Goal: Find specific page/section: Find specific page/section

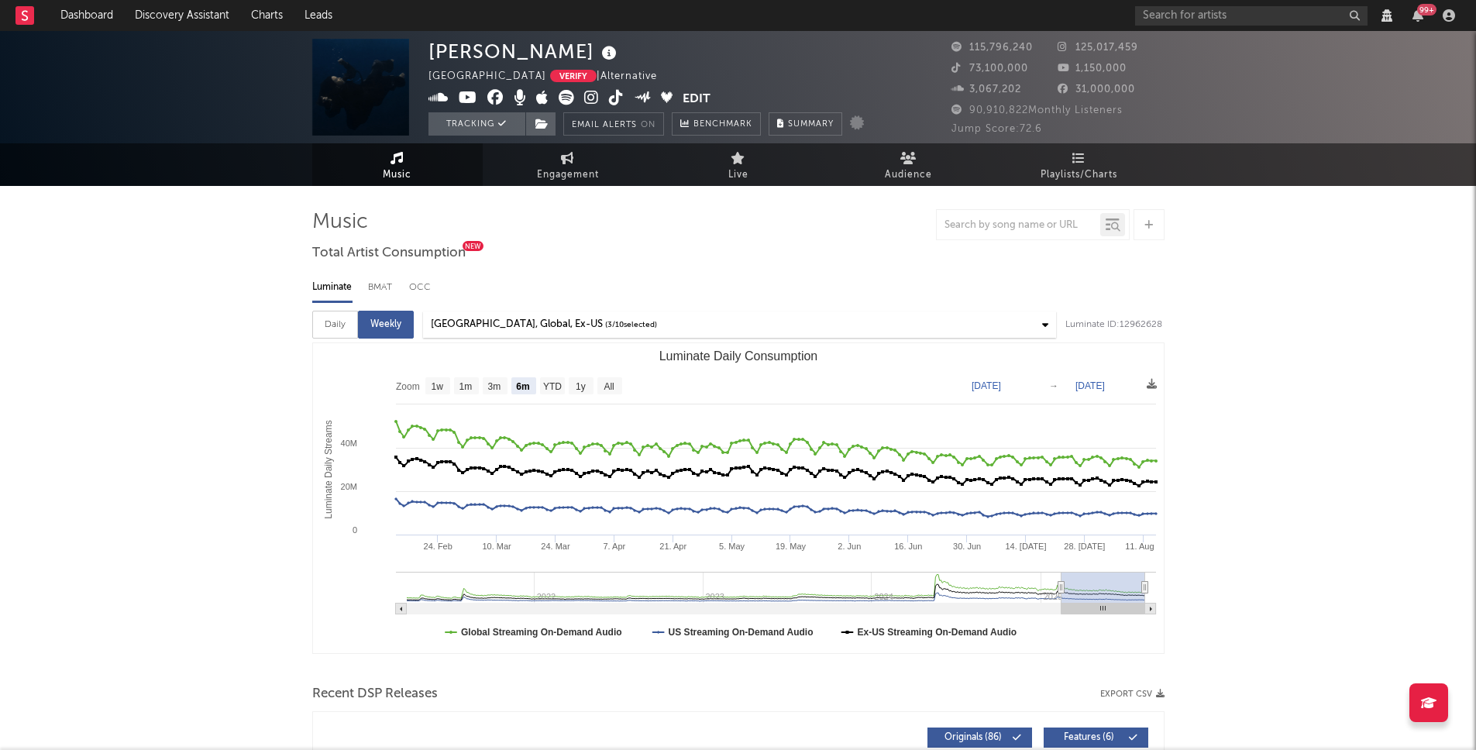
select select "6m"
select select "View all"
